Goal: Task Accomplishment & Management: Manage account settings

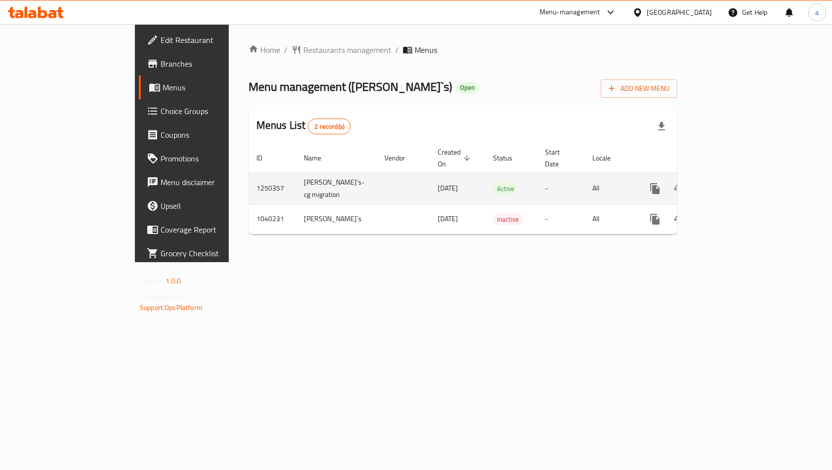
click at [730, 184] on icon "enhanced table" at bounding box center [725, 188] width 9 height 9
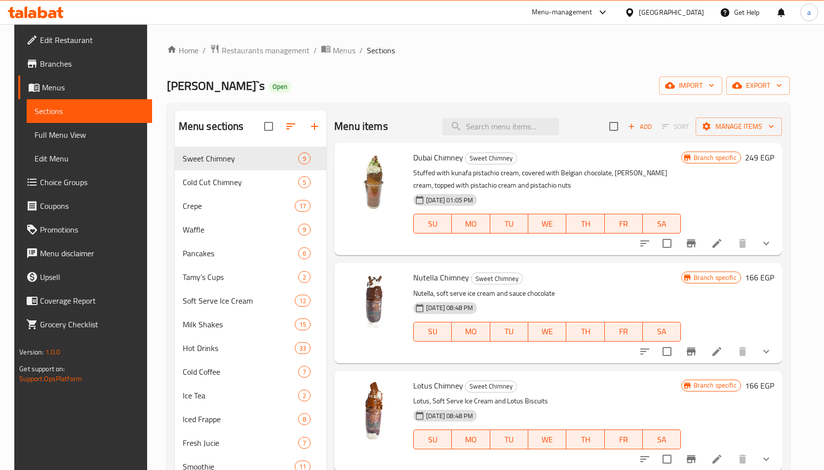
click at [40, 178] on span "Choice Groups" at bounding box center [92, 182] width 104 height 12
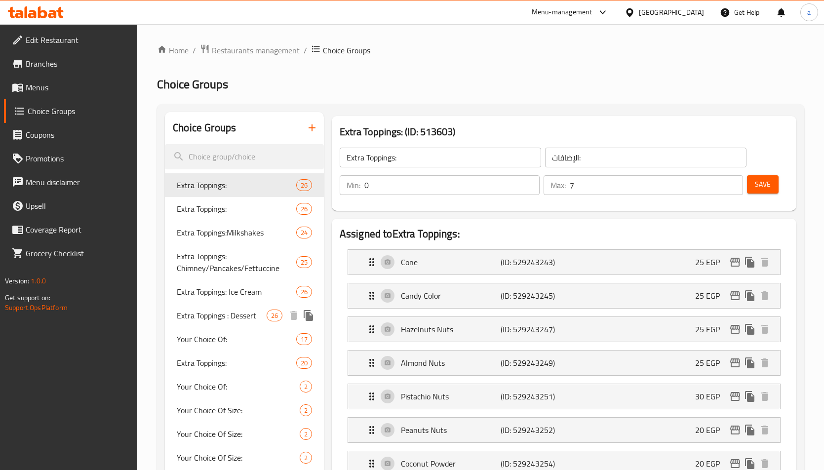
click at [208, 310] on span "Extra Toppings : Dessert" at bounding box center [221, 316] width 89 height 12
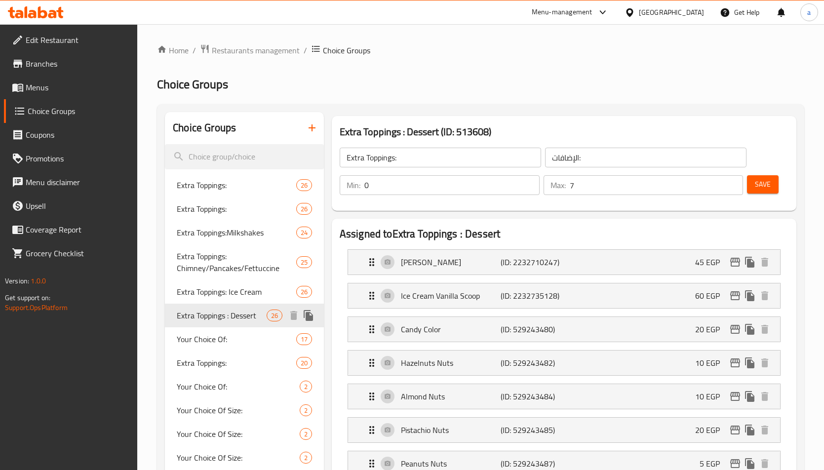
type input "Extra Toppings : Dessert"
type input "الإضافات : الحلوي"
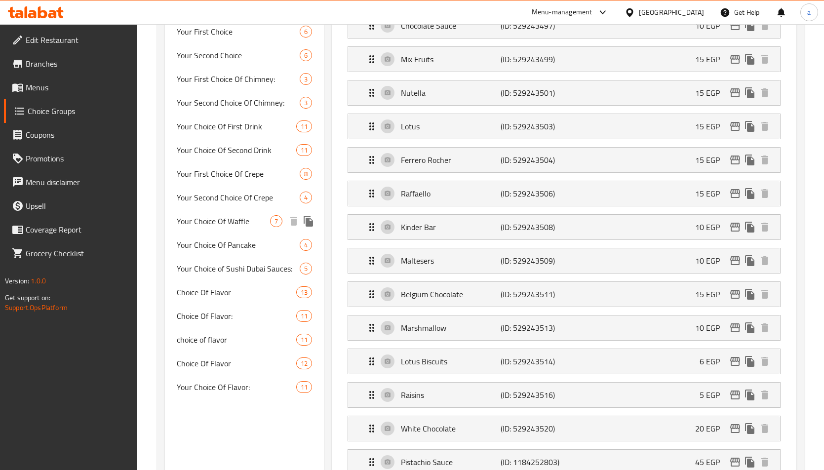
scroll to position [642, 0]
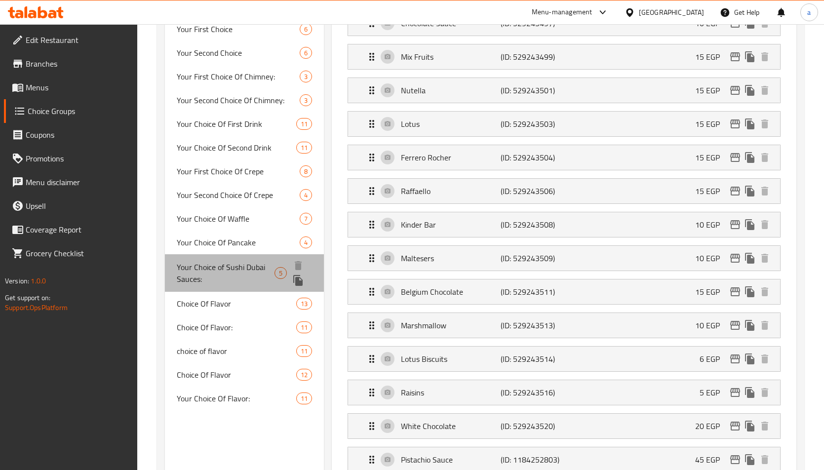
click at [255, 267] on span "Your Choice of Sushi Dubai Sauces:" at bounding box center [226, 273] width 98 height 24
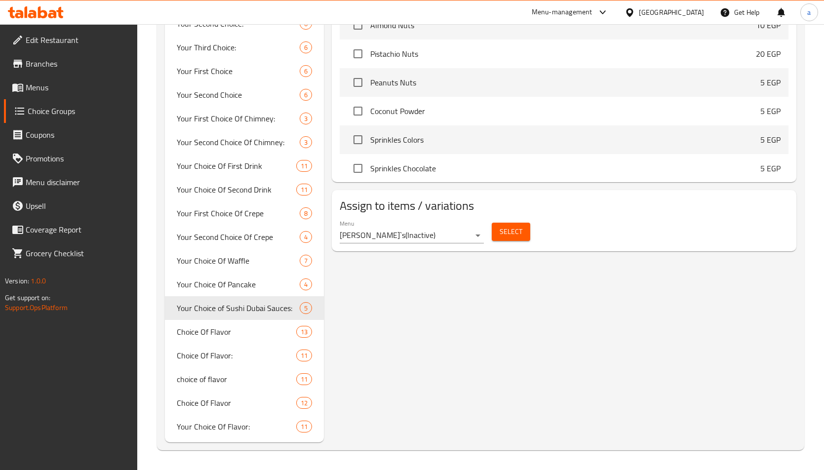
type input "Your Choice of Sushi Dubai Sauces:"
type input "اختيارك من صوصات سوشي دبي:"
type input "2"
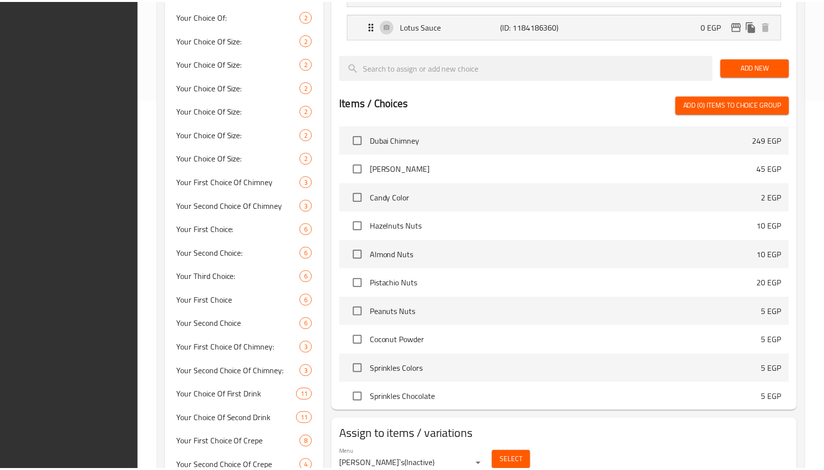
scroll to position [600, 0]
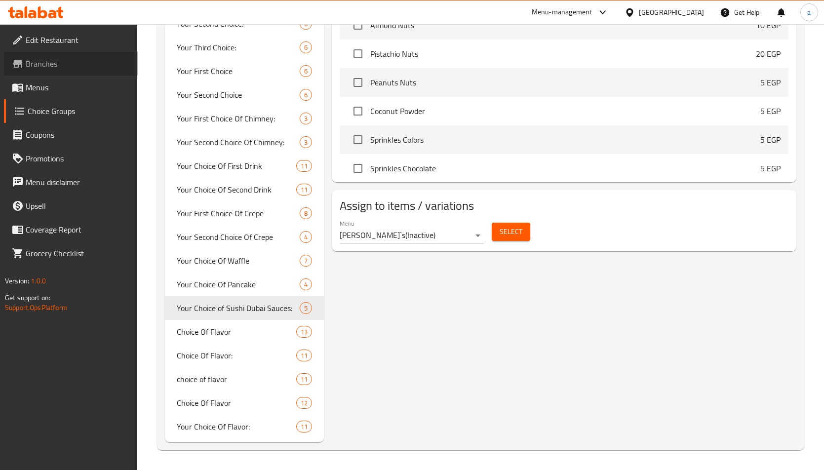
click at [42, 64] on span "Branches" at bounding box center [78, 64] width 104 height 12
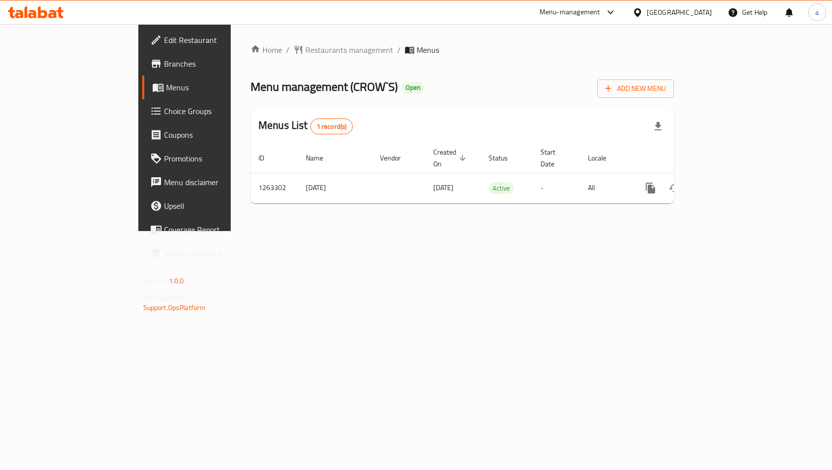
click at [164, 161] on span "Promotions" at bounding box center [216, 159] width 105 height 12
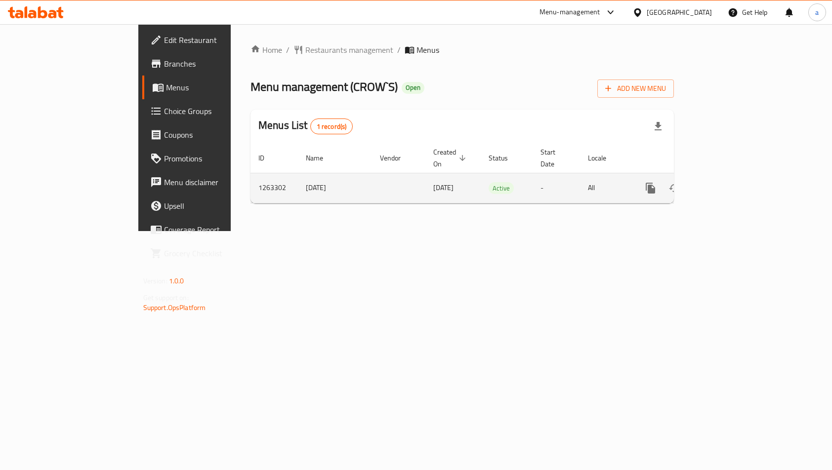
click at [726, 184] on icon "enhanced table" at bounding box center [721, 188] width 9 height 9
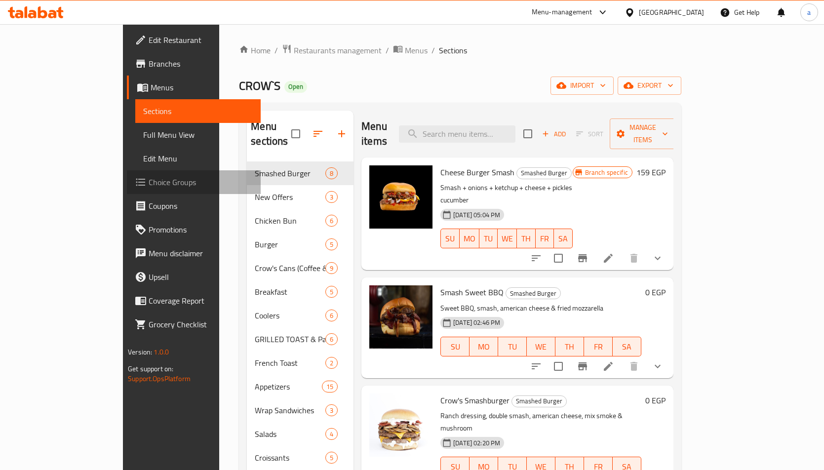
click at [149, 186] on span "Choice Groups" at bounding box center [201, 182] width 104 height 12
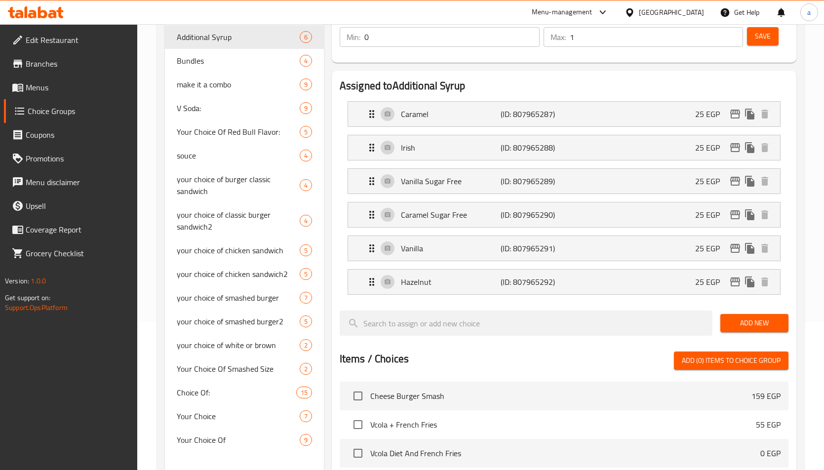
scroll to position [271, 0]
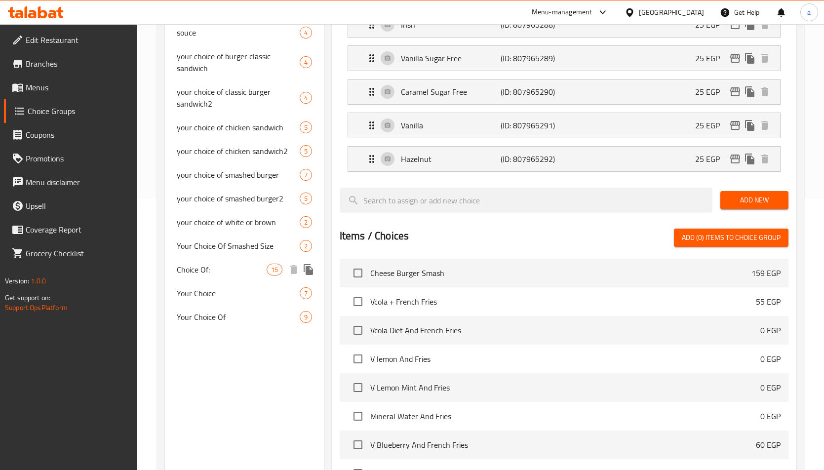
click at [229, 267] on span "Choice Of:" at bounding box center [221, 270] width 89 height 12
type input "Choice Of:"
type input "إختيار من:"
type input "6"
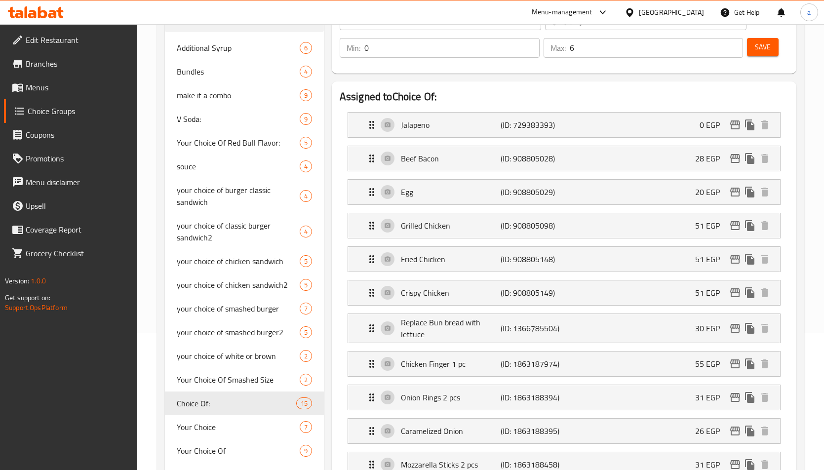
scroll to position [148, 0]
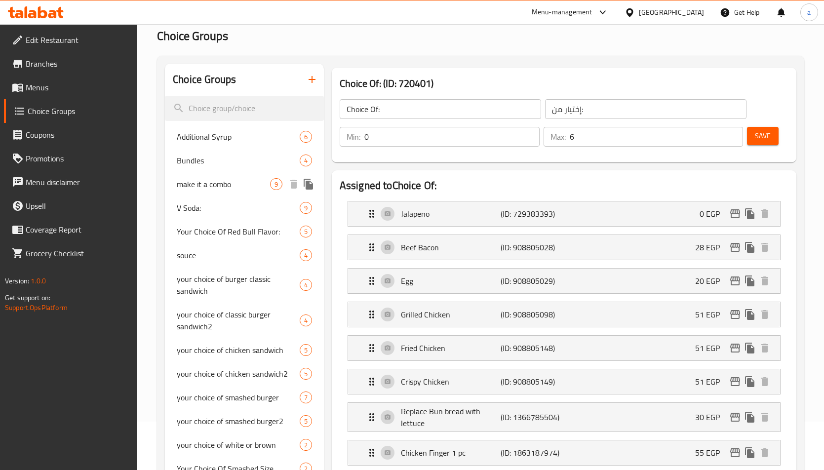
scroll to position [0, 0]
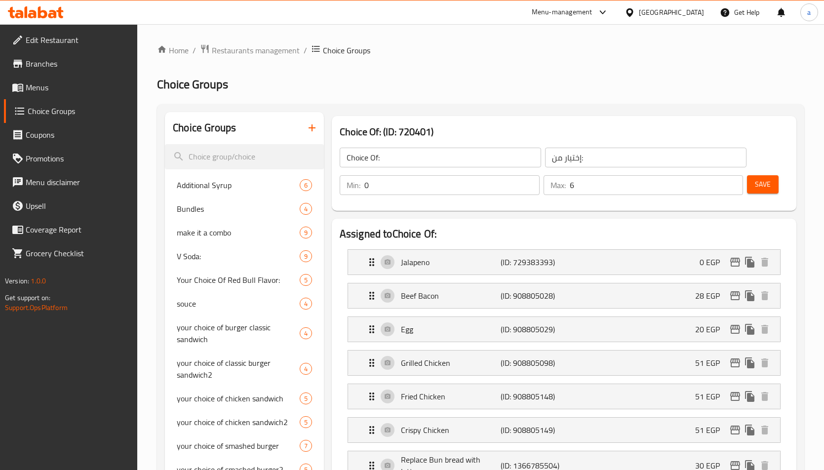
click at [32, 64] on span "Branches" at bounding box center [78, 64] width 104 height 12
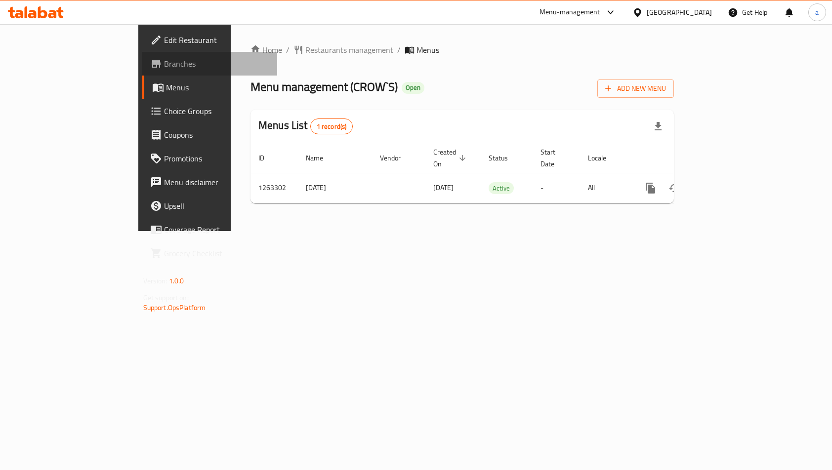
click at [142, 54] on link "Branches" at bounding box center [209, 64] width 135 height 24
